Goal: Information Seeking & Learning: Learn about a topic

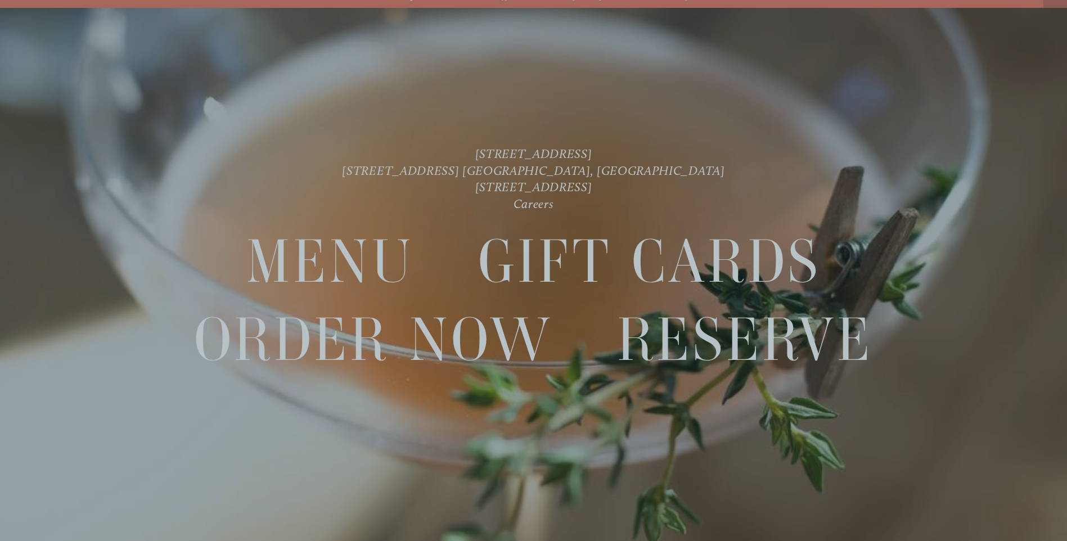
scroll to position [24, 0]
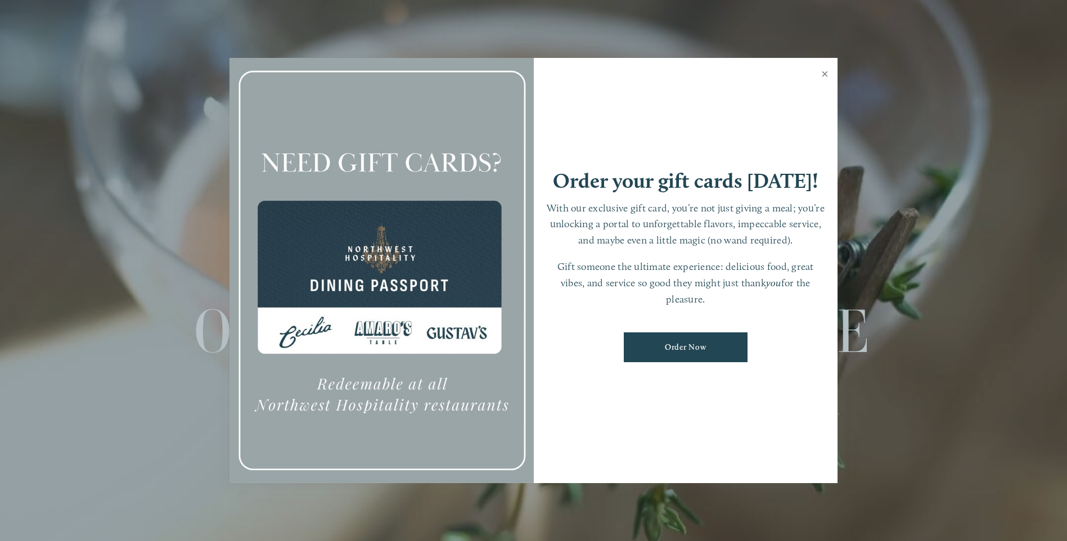
click at [827, 75] on link "Close" at bounding box center [825, 75] width 22 height 31
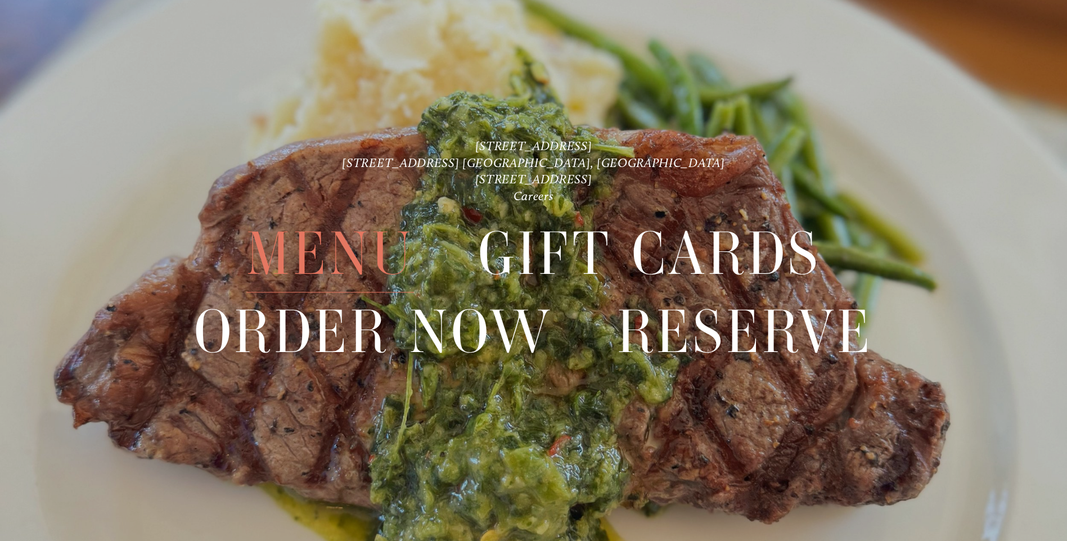
click at [322, 250] on span "Menu" at bounding box center [330, 253] width 168 height 77
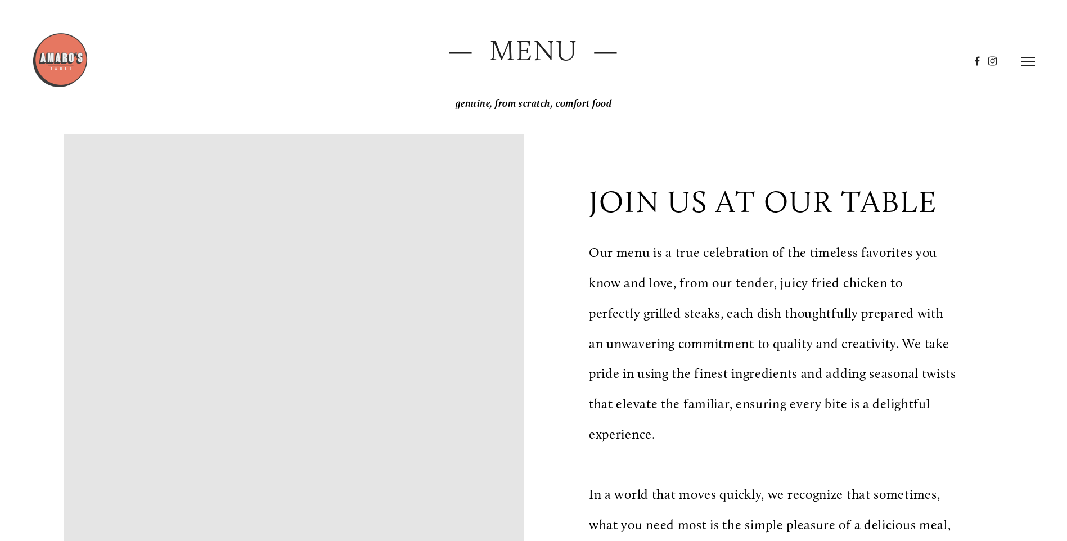
scroll to position [56, 0]
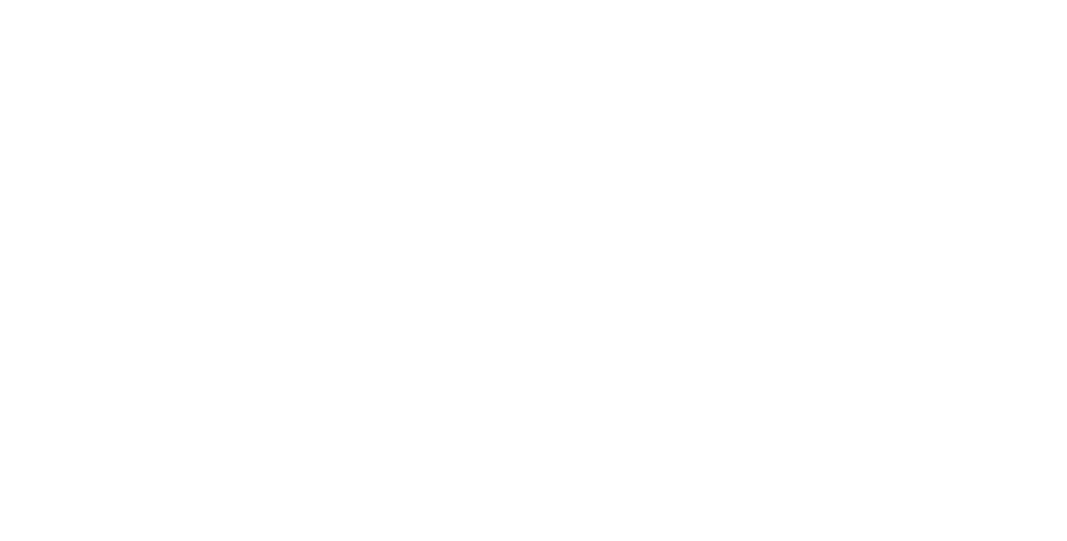
scroll to position [24, 0]
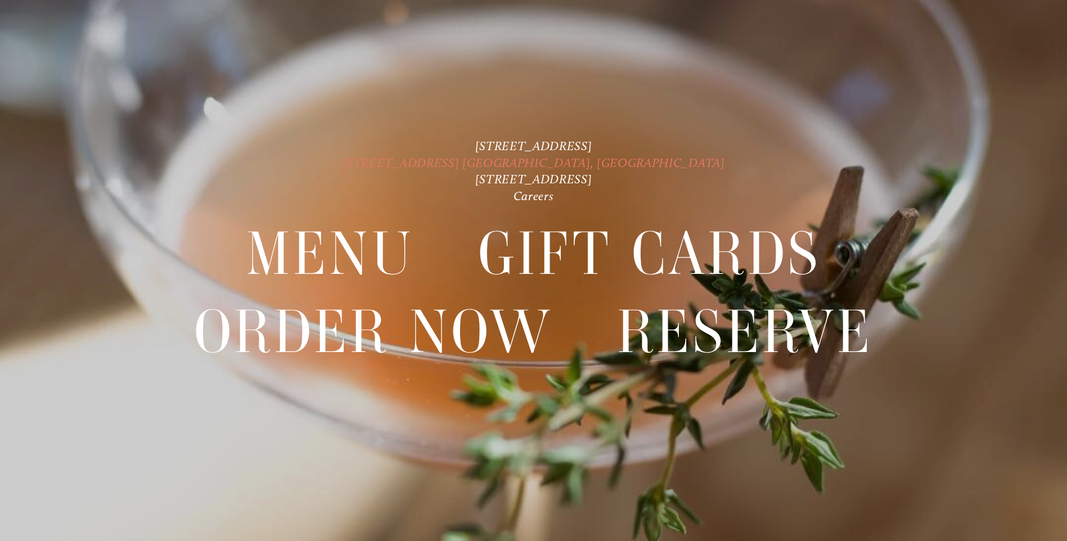
click at [574, 160] on link "[STREET_ADDRESS] [GEOGRAPHIC_DATA], [GEOGRAPHIC_DATA]" at bounding box center [533, 162] width 382 height 15
click at [584, 175] on link "[STREET_ADDRESS]" at bounding box center [533, 179] width 117 height 15
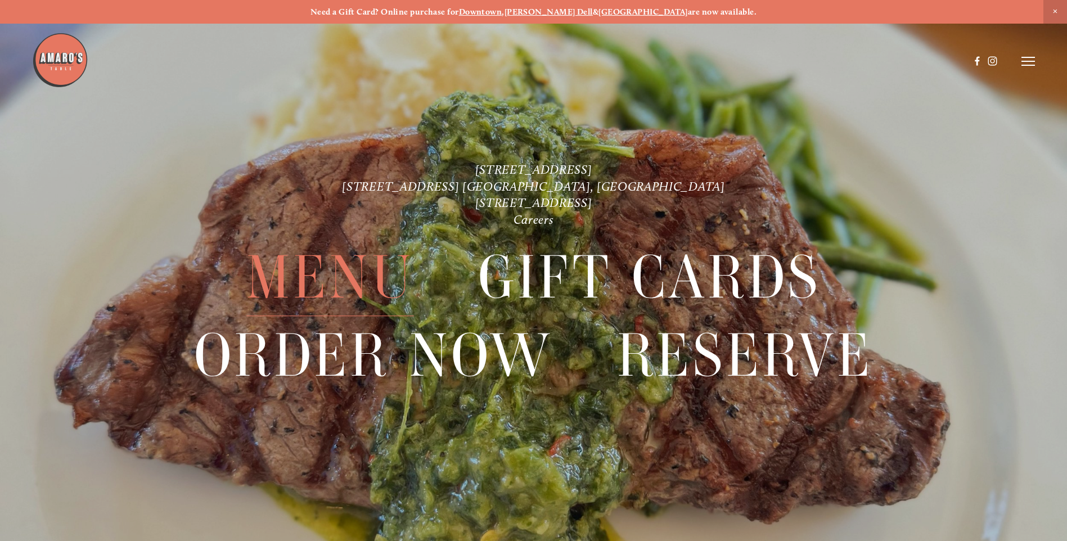
click at [359, 264] on span "Menu" at bounding box center [330, 277] width 168 height 77
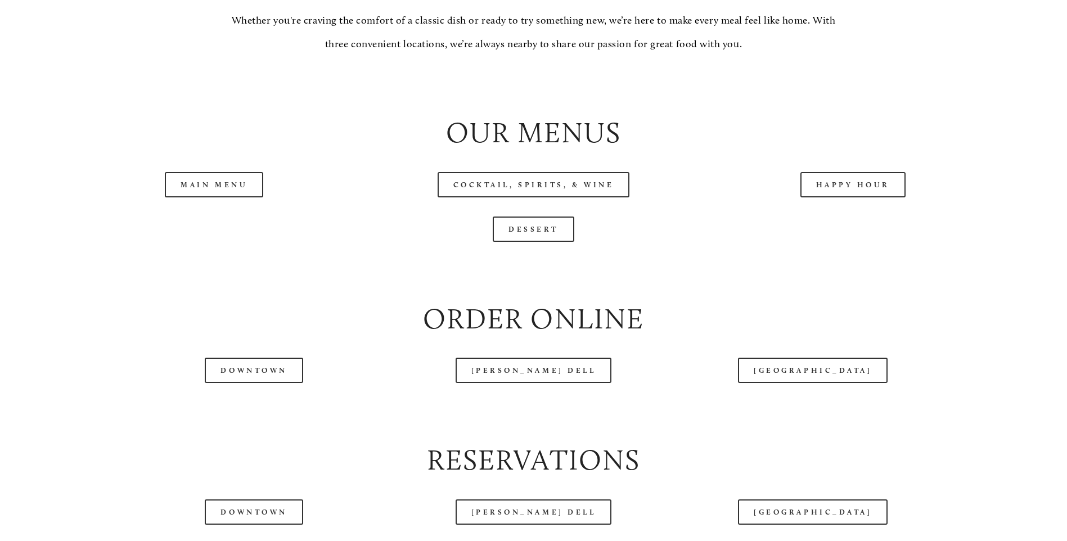
scroll to position [1237, 0]
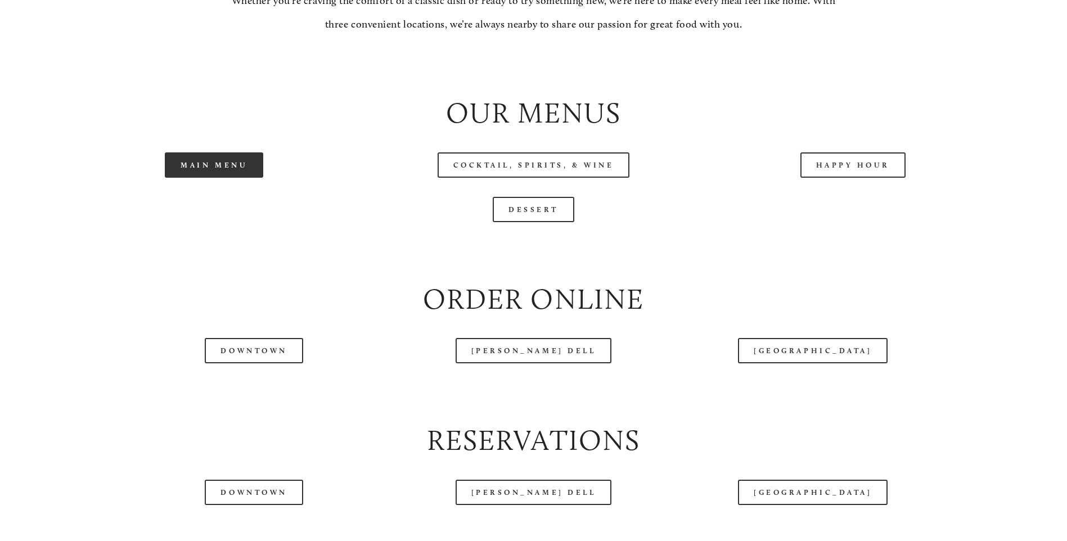
click at [235, 178] on link "Main Menu" at bounding box center [214, 164] width 98 height 25
